Goal: Information Seeking & Learning: Learn about a topic

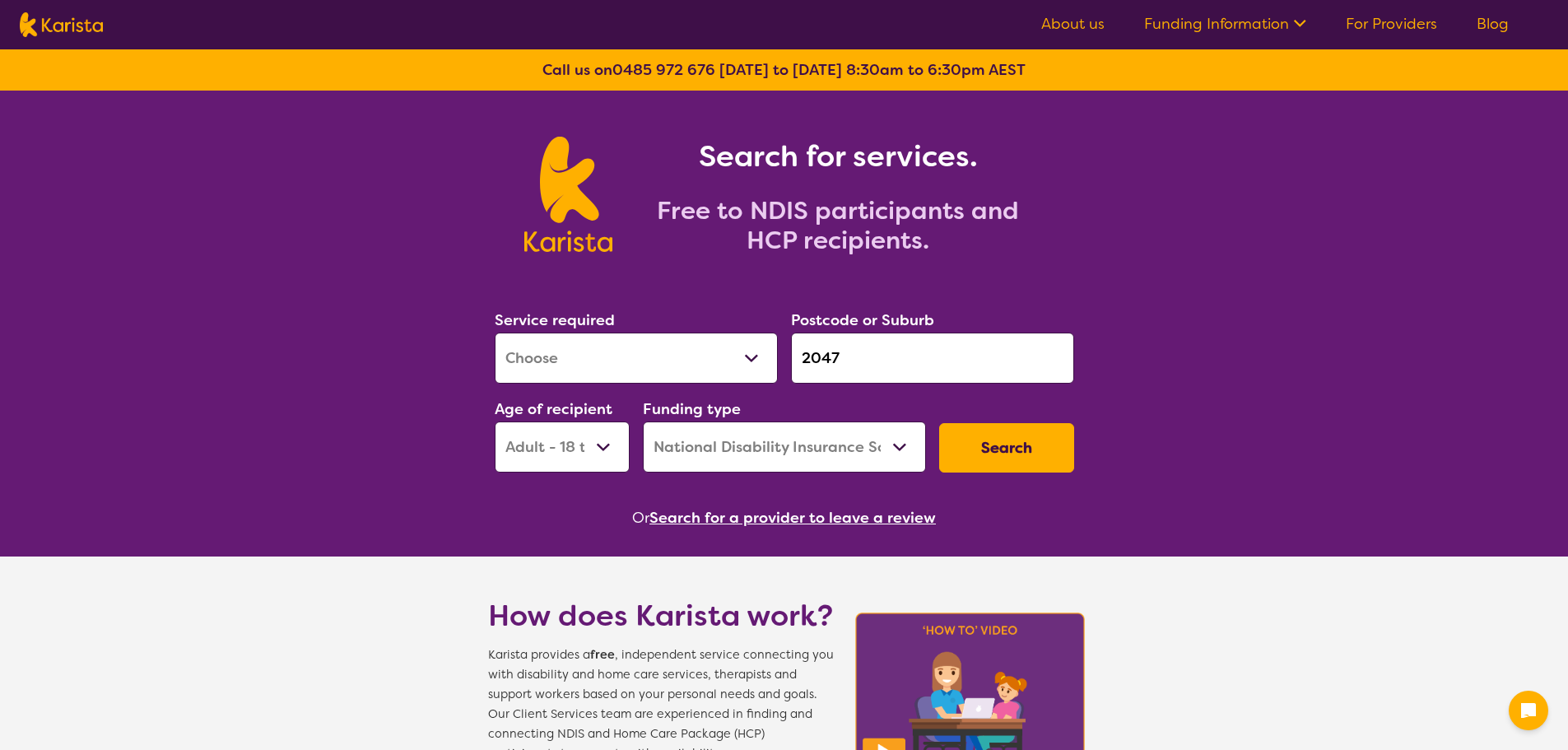
select select "[MEDICAL_DATA]"
select select "AD"
select select "NDIS"
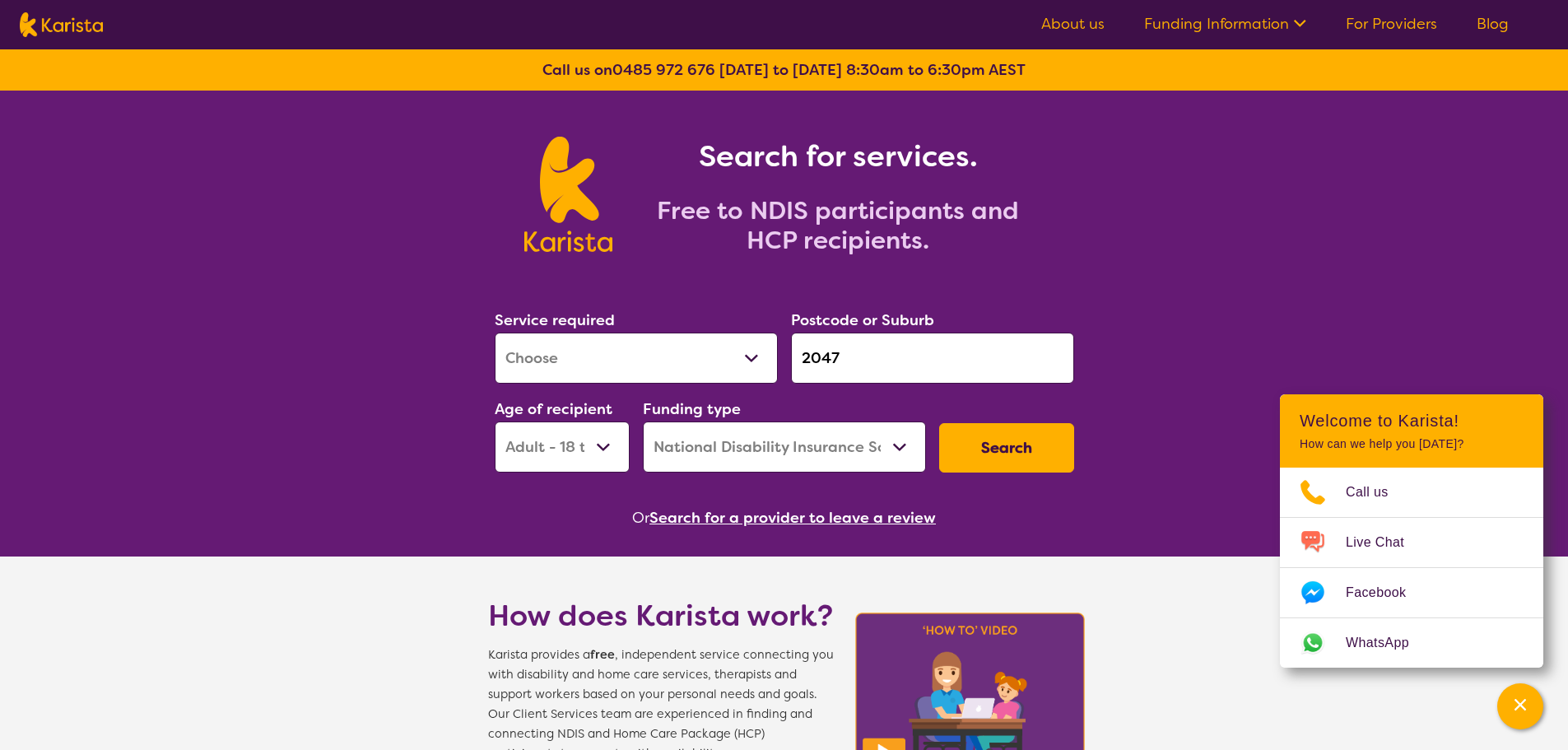
click at [767, 523] on button "Search for a provider to leave a review" at bounding box center [792, 517] width 286 height 25
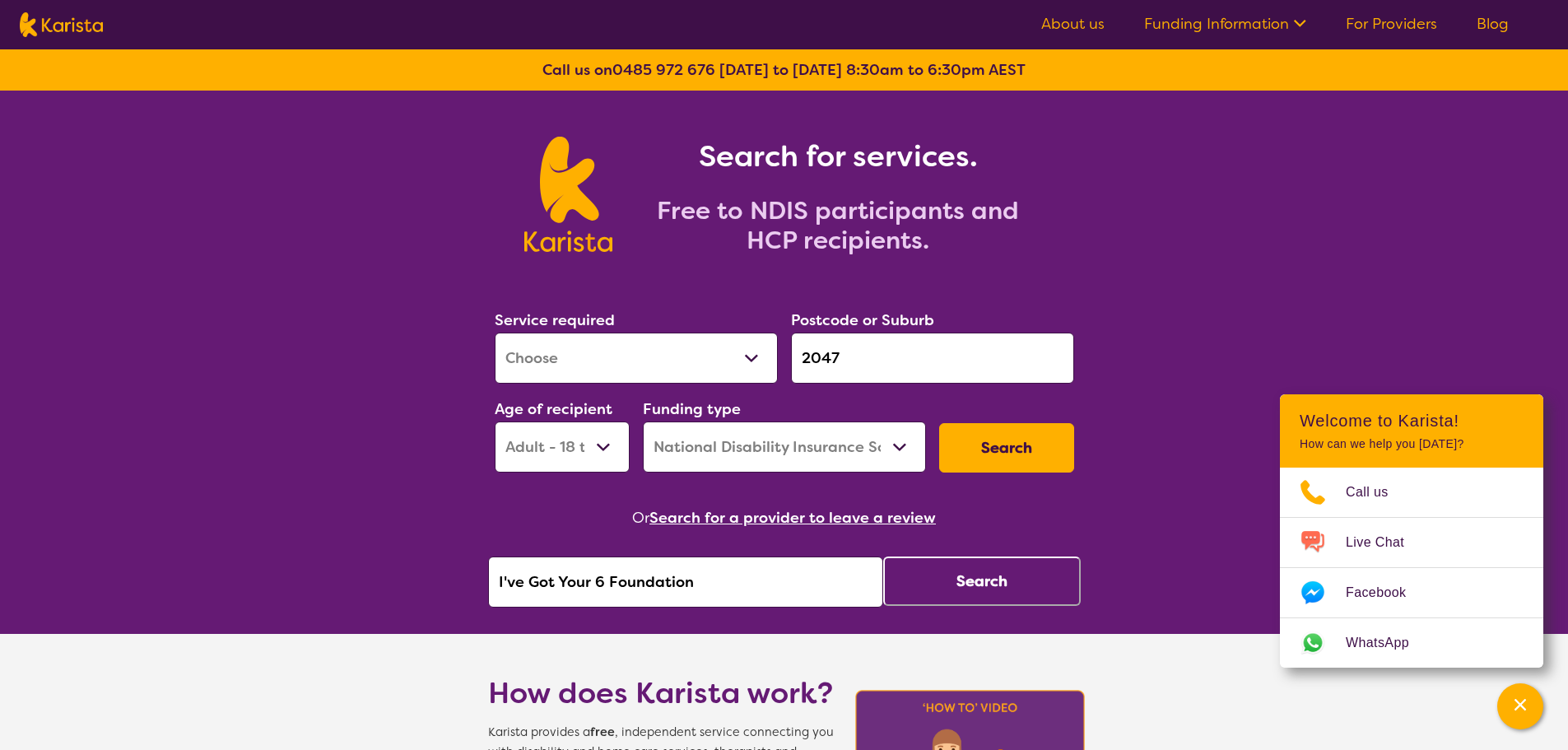
drag, startPoint x: 728, startPoint y: 588, endPoint x: 967, endPoint y: 580, distance: 239.1
click at [865, 361] on input "2047" at bounding box center [932, 358] width 283 height 51
drag, startPoint x: 858, startPoint y: 361, endPoint x: 646, endPoint y: 354, distance: 212.1
click at [648, 346] on div "Service required Allied Health Assistant Assessment ([MEDICAL_DATA] or [MEDICAL…" at bounding box center [784, 389] width 593 height 177
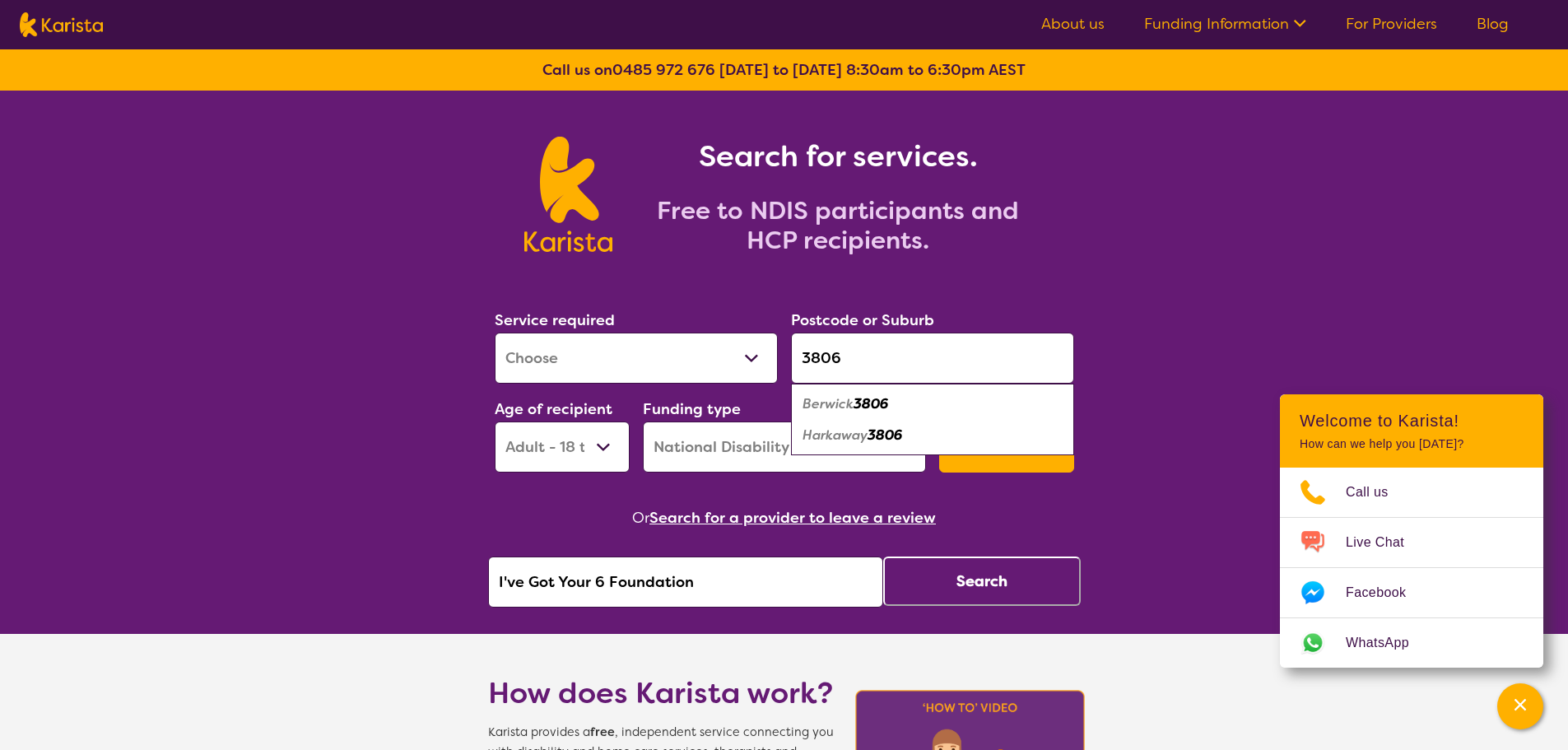
type input "3806"
click at [839, 409] on em "Berwick" at bounding box center [827, 403] width 51 height 17
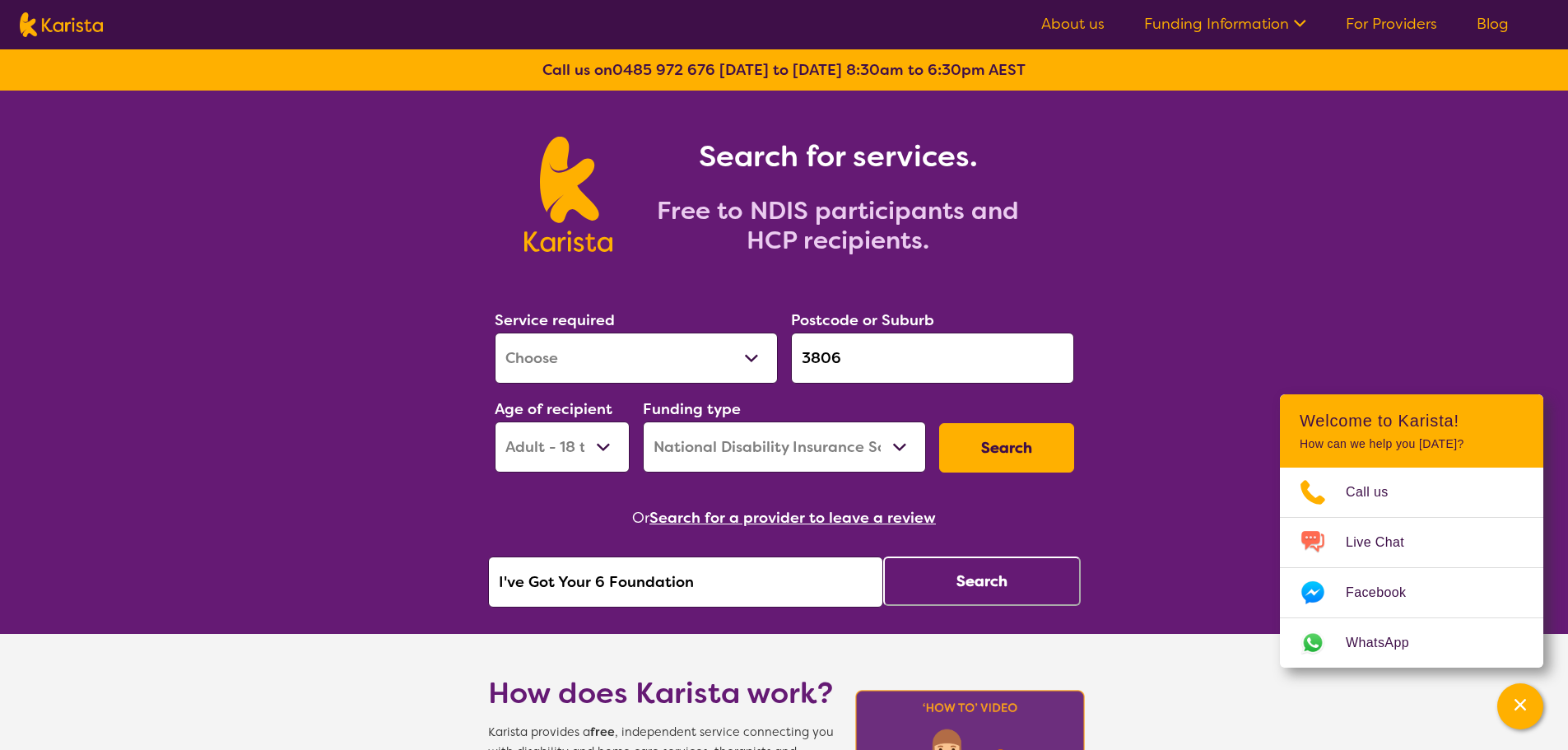
click at [1017, 452] on button "Search" at bounding box center [1006, 448] width 134 height 50
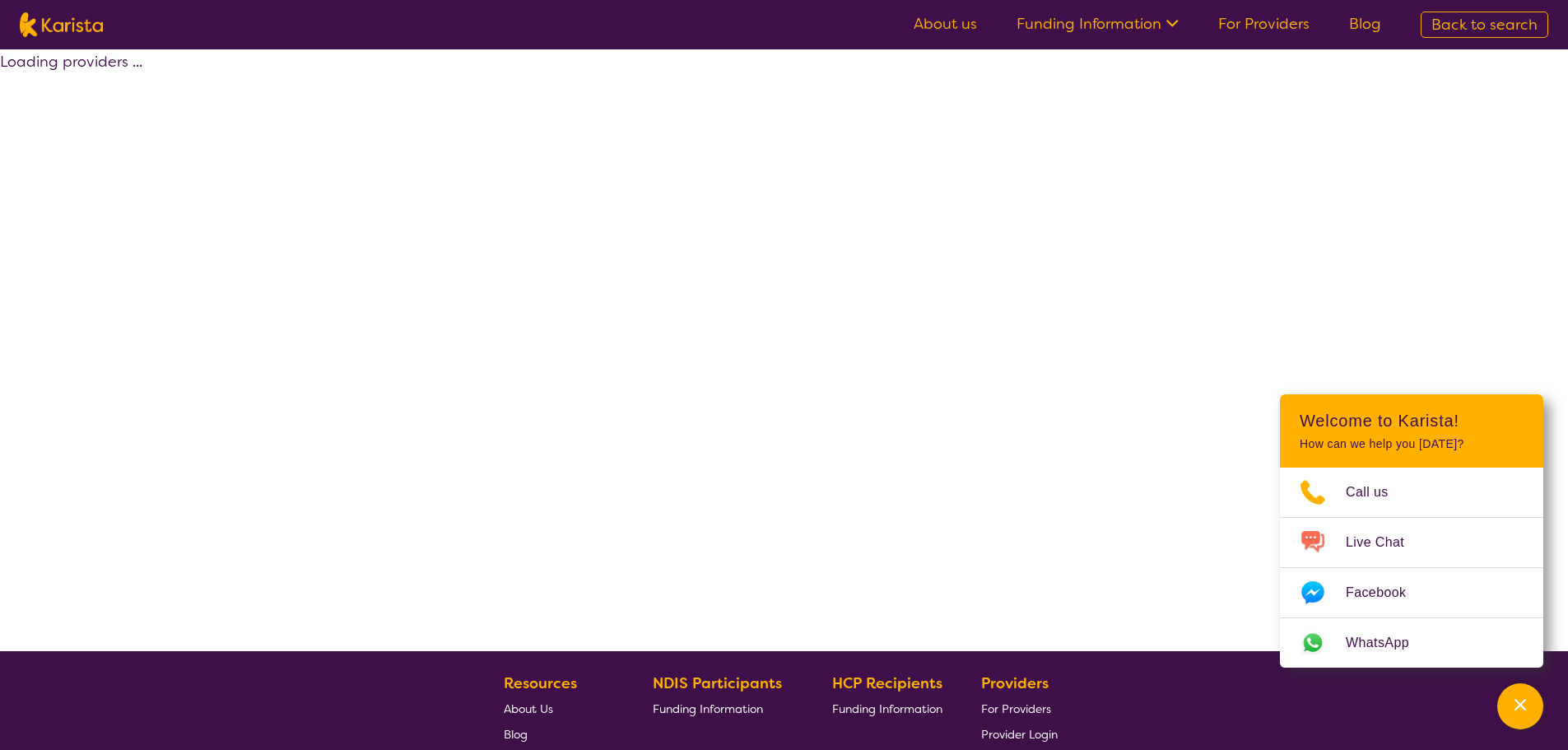
select select "by_score"
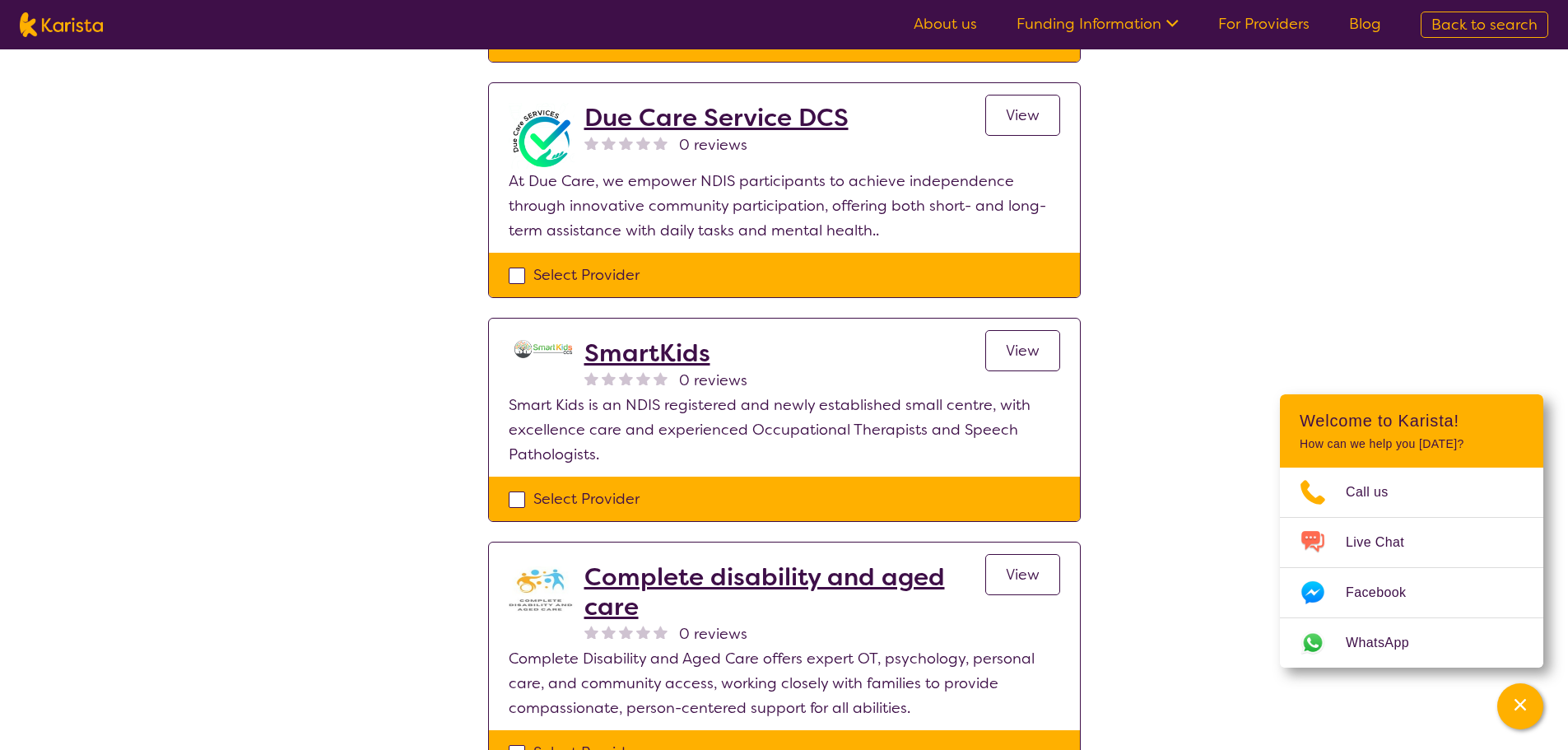
scroll to position [1975, 0]
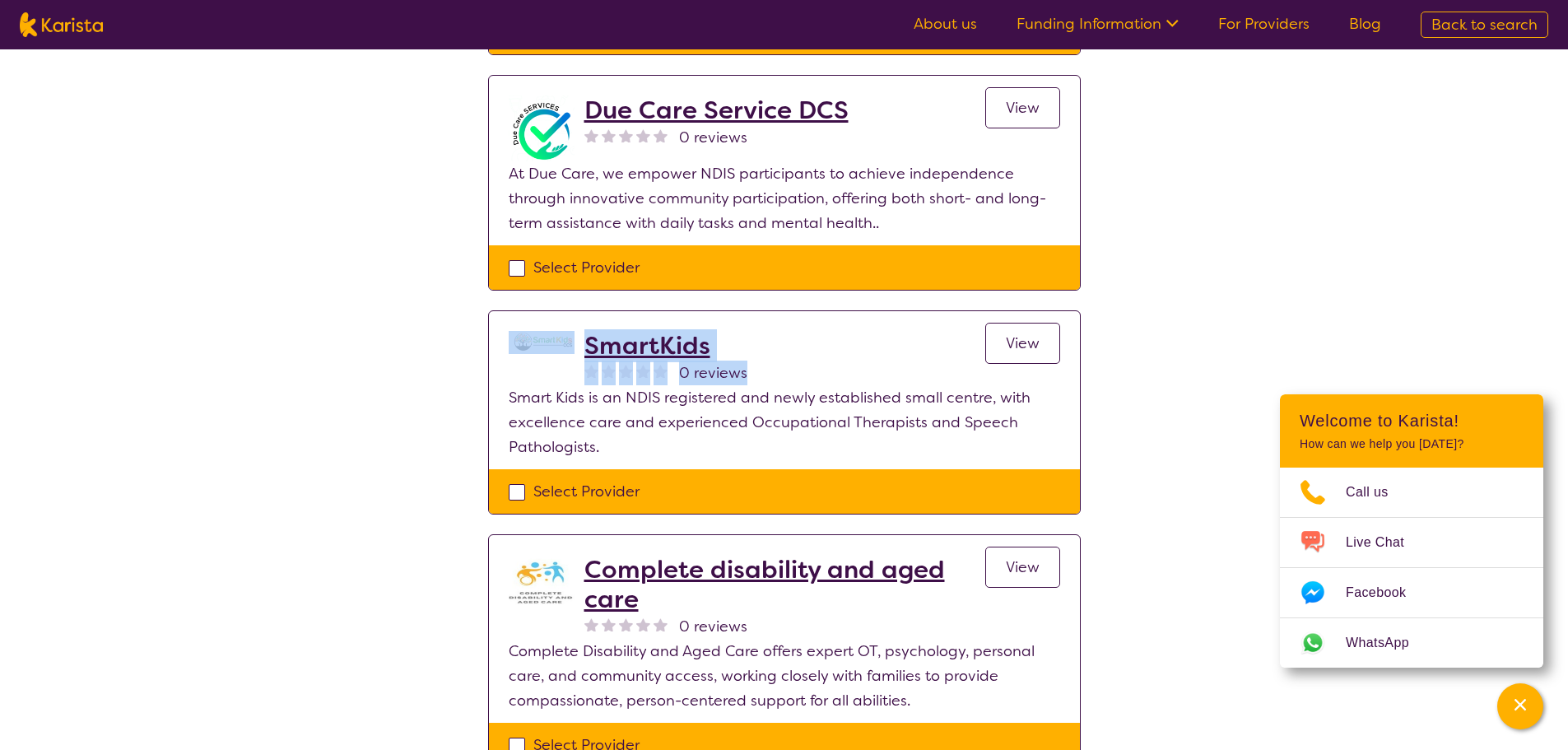
drag, startPoint x: 759, startPoint y: 350, endPoint x: 577, endPoint y: 312, distance: 185.9
click at [577, 331] on div "SmartKids 0 reviews View" at bounding box center [784, 358] width 551 height 55
